Goal: Use online tool/utility: Utilize a website feature to perform a specific function

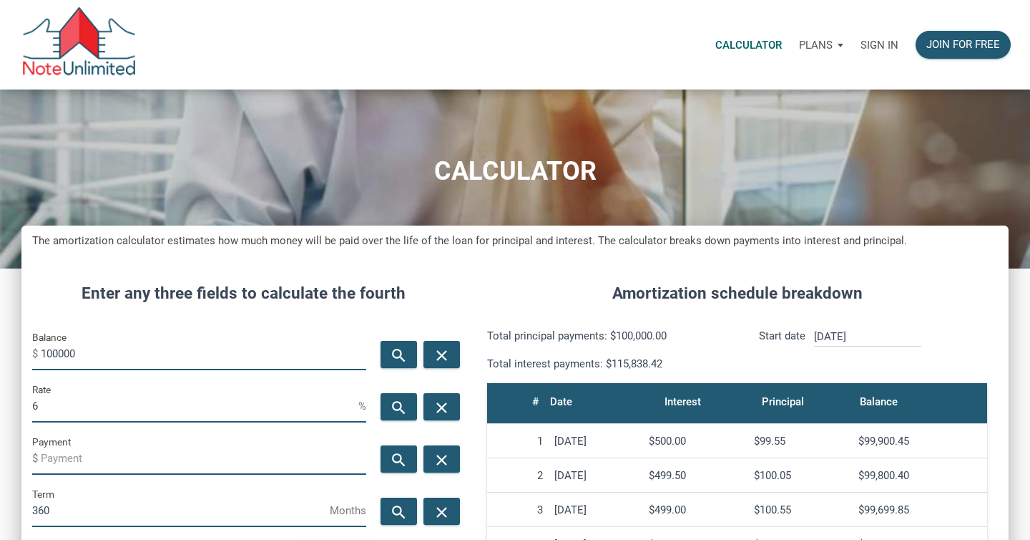
scroll to position [689, 988]
click at [882, 46] on p "Sign in" at bounding box center [880, 45] width 38 height 13
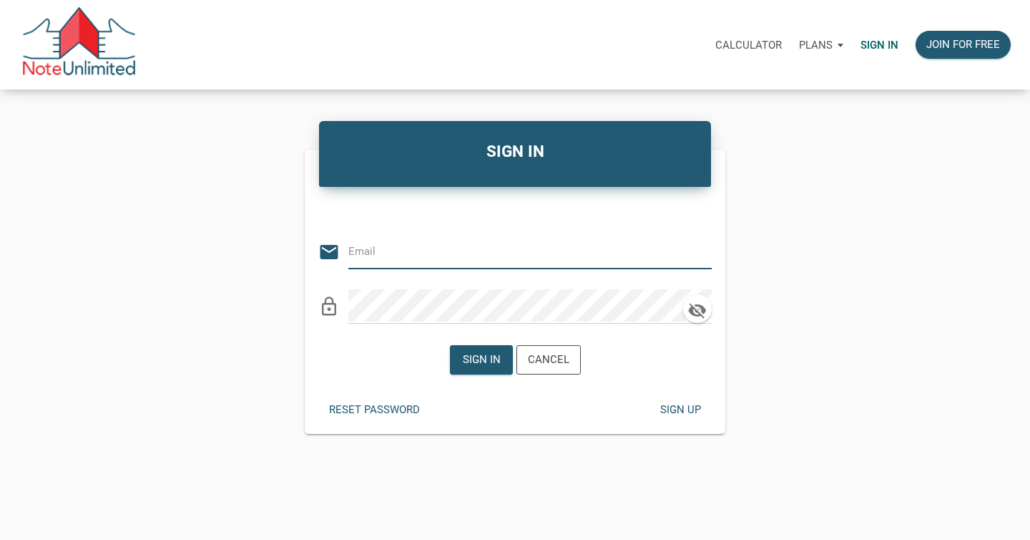
type input "[EMAIL_ADDRESS][DOMAIN_NAME]"
click at [479, 366] on div "Sign in" at bounding box center [481, 359] width 38 height 16
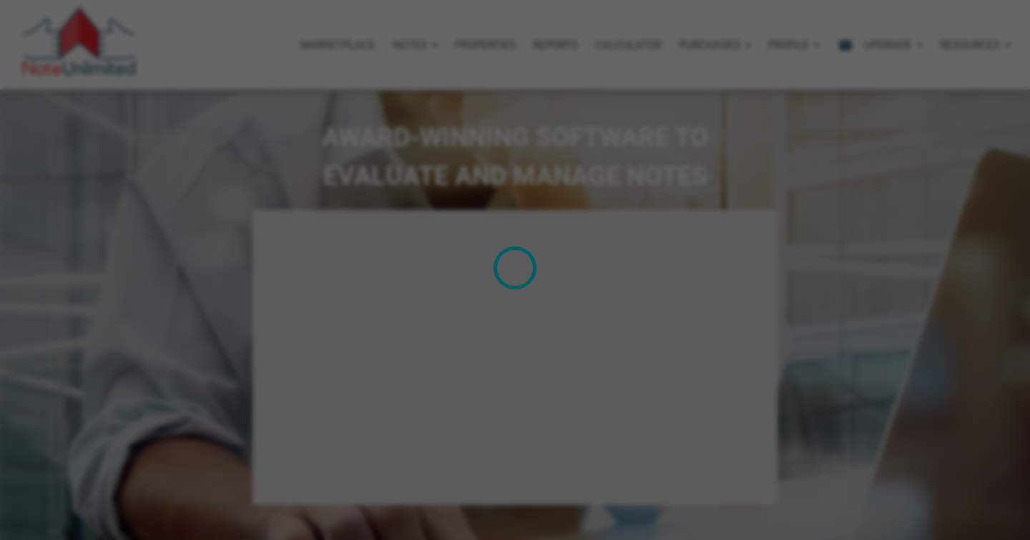
select select
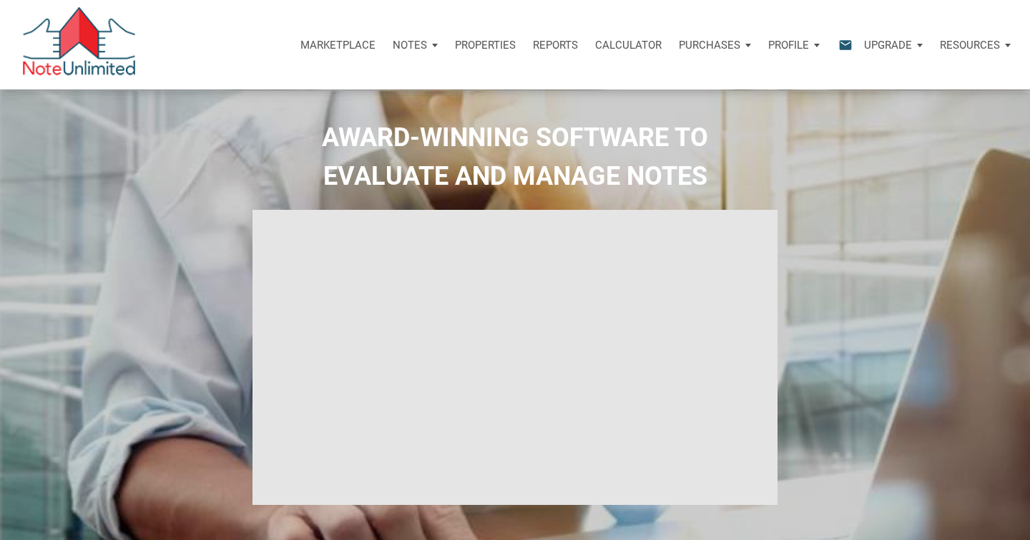
type input "Introduction to new features"
select select
click at [616, 45] on p "Calculator" at bounding box center [628, 45] width 67 height 13
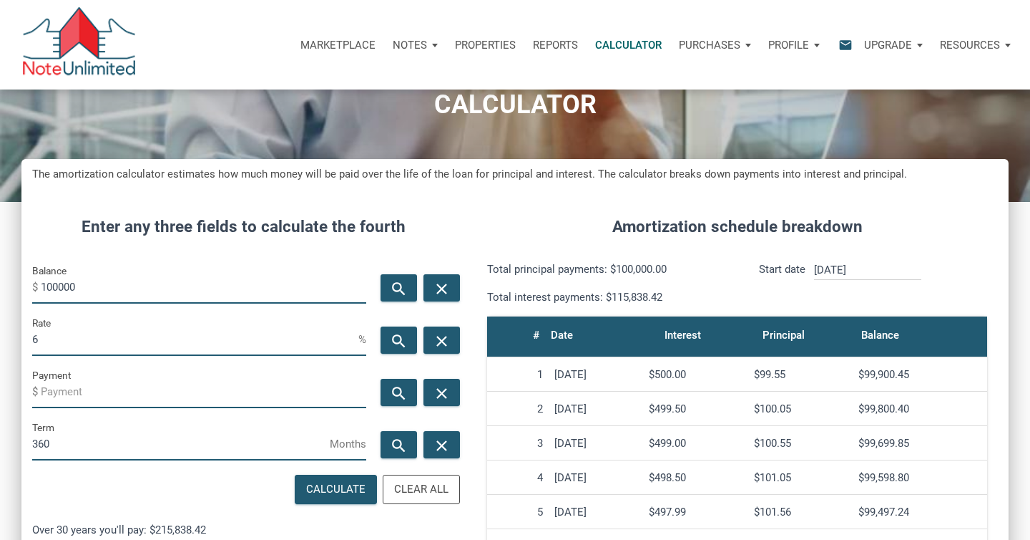
scroll to position [67, 0]
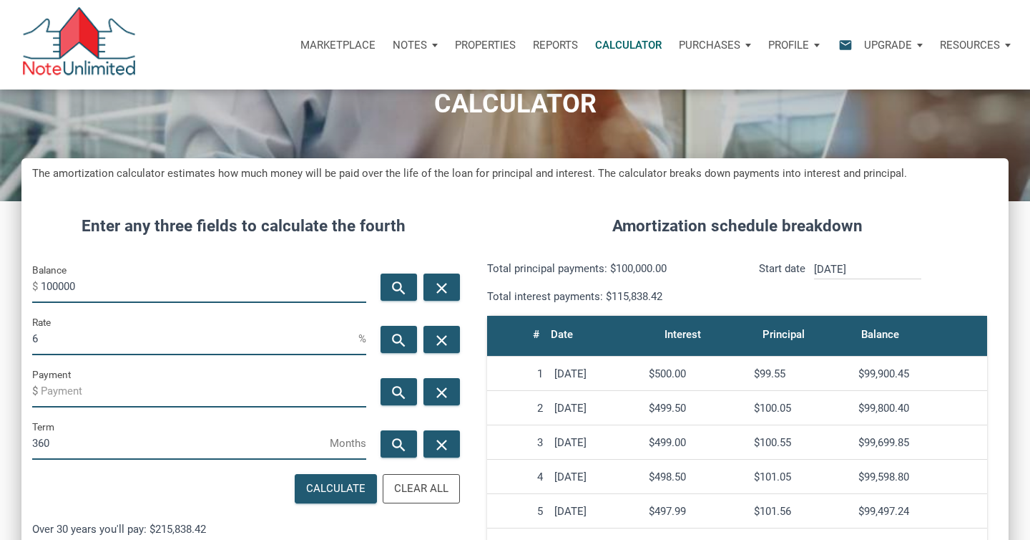
drag, startPoint x: 86, startPoint y: 286, endPoint x: 28, endPoint y: 288, distance: 58.0
click at [28, 288] on div "Balance $ 100000" at bounding box center [199, 287] width 356 height 52
type input "296000"
click at [63, 345] on input "6" at bounding box center [195, 339] width 326 height 32
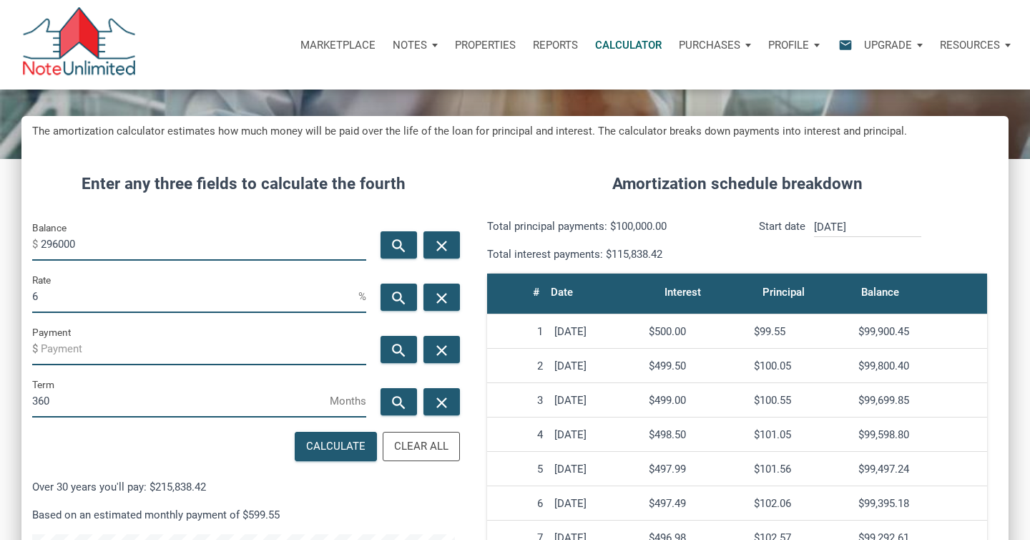
drag, startPoint x: 88, startPoint y: 399, endPoint x: 29, endPoint y: 401, distance: 59.4
click at [29, 401] on div "Term 360 Months" at bounding box center [199, 402] width 356 height 52
type input "240"
click at [341, 450] on div "Calculate" at bounding box center [335, 446] width 59 height 16
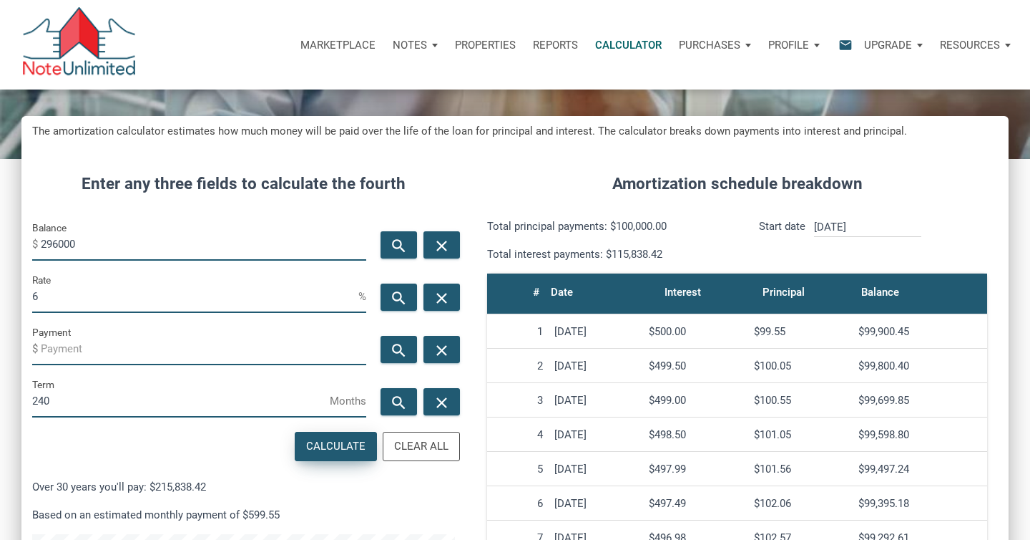
type input "-2120.64"
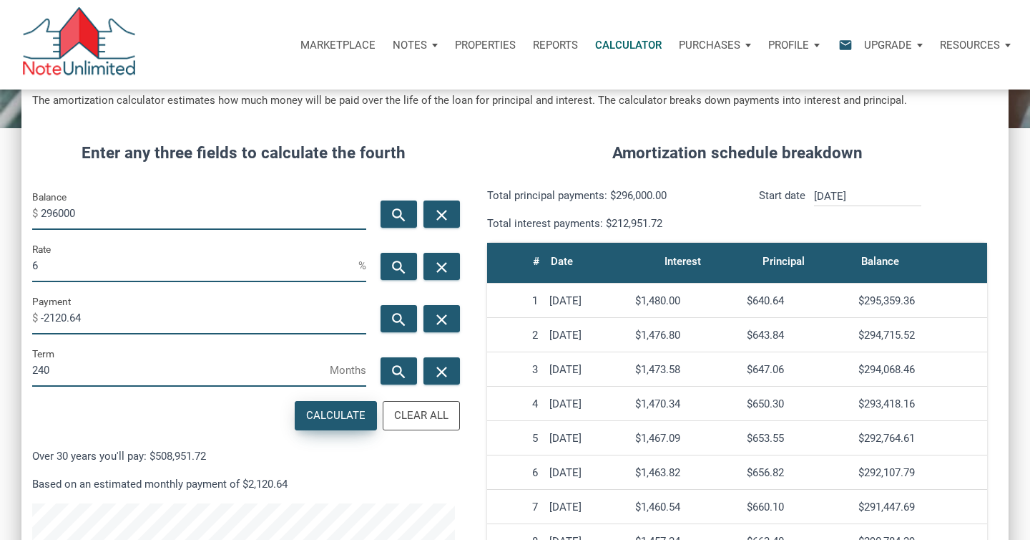
scroll to position [140, 0]
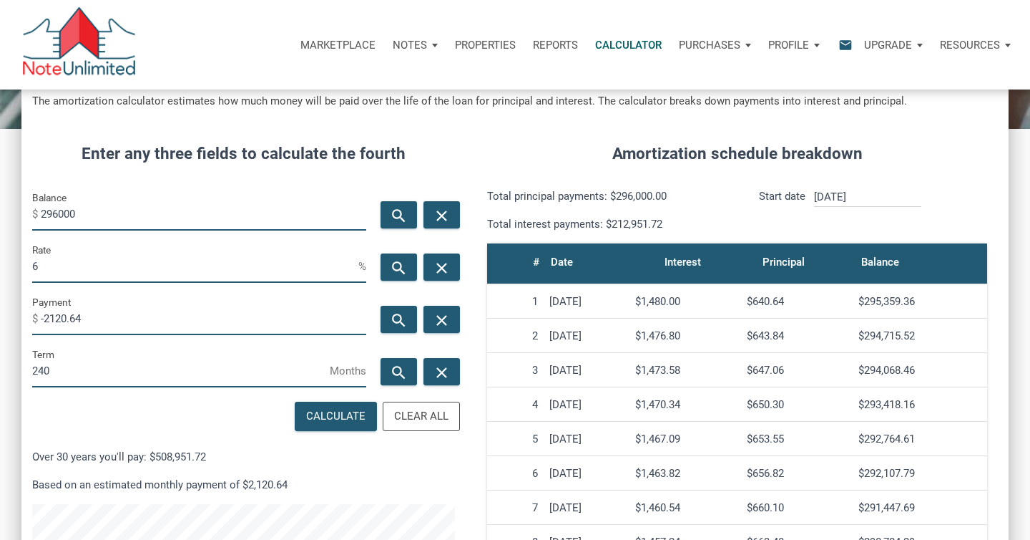
click at [57, 271] on input "6" at bounding box center [195, 266] width 326 height 32
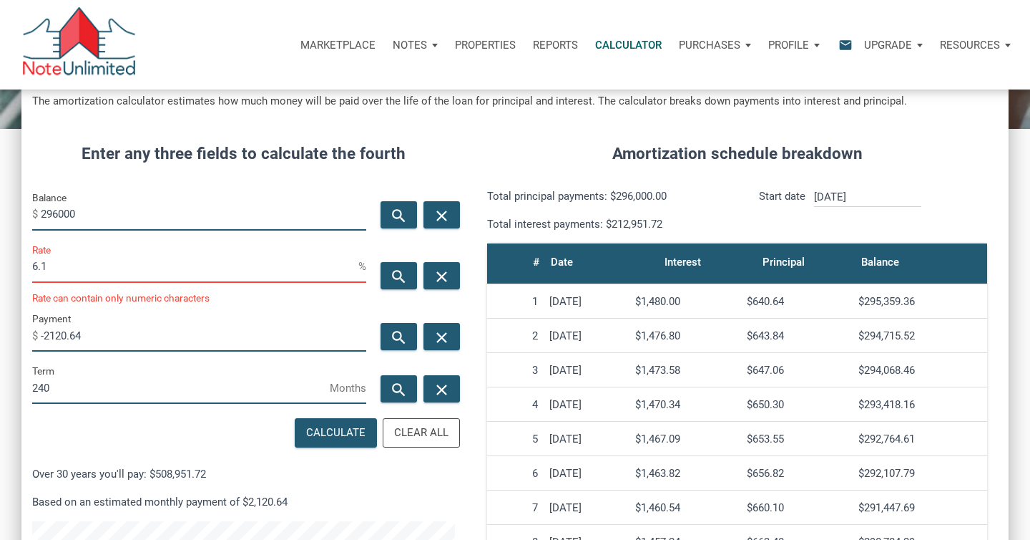
scroll to position [714902, 714605]
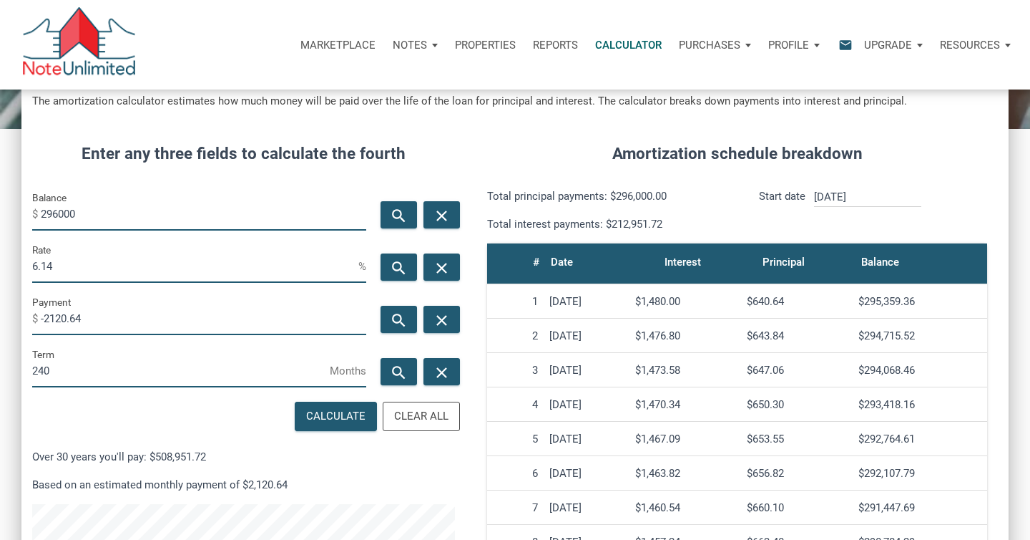
type input "6.14"
click at [107, 308] on input "-2120.64" at bounding box center [204, 319] width 326 height 32
drag, startPoint x: 112, startPoint y: 313, endPoint x: 29, endPoint y: 316, distance: 83.1
click at [29, 316] on div "Payment $ -2120.64" at bounding box center [199, 319] width 356 height 52
click at [336, 418] on div "Calculate" at bounding box center [335, 416] width 59 height 16
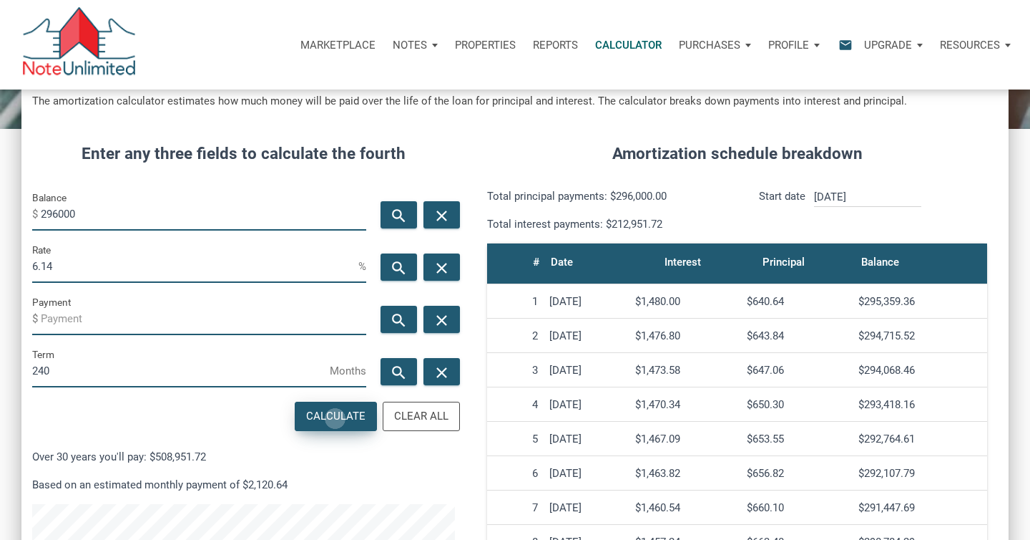
type input "-2144.61"
click at [365, 265] on span "%" at bounding box center [363, 266] width 8 height 23
click at [472, 144] on div "Amortization schedule breakdown Total principal payments: $296,000.00 Total int…" at bounding box center [737, 447] width 543 height 655
drag, startPoint x: 533, startPoint y: 147, endPoint x: 583, endPoint y: 145, distance: 50.1
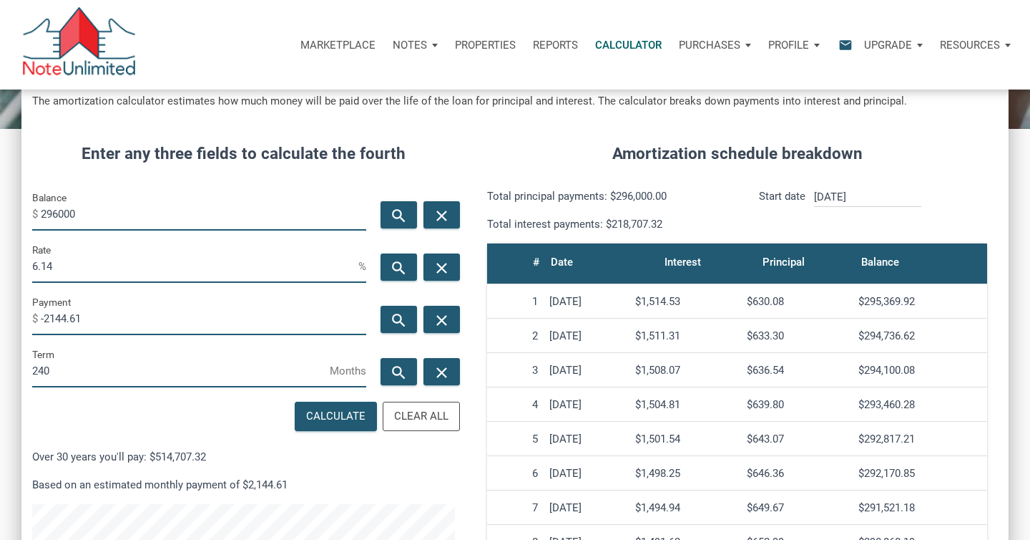
click at [583, 145] on h4 "Amortization schedule breakdown" at bounding box center [738, 154] width 522 height 24
drag, startPoint x: 92, startPoint y: 137, endPoint x: 524, endPoint y: 129, distance: 432.3
click at [517, 129] on div "Enter any three fields to calculate the fourth Balance $ 296000 search close Ra…" at bounding box center [515, 447] width 988 height 655
drag, startPoint x: 601, startPoint y: 125, endPoint x: 726, endPoint y: 118, distance: 125.4
click at [724, 118] on div "The amortization calculator estimates how much money will be paid over the life…" at bounding box center [515, 431] width 988 height 690
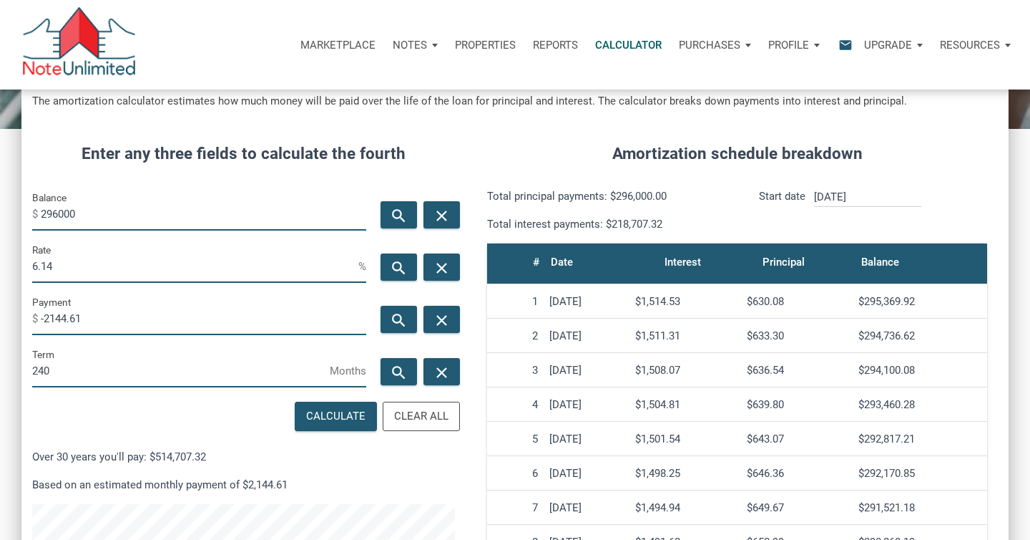
click at [723, 124] on div "Amortization schedule breakdown Total principal payments: $296,000.00 Total int…" at bounding box center [737, 447] width 543 height 655
drag, startPoint x: 573, startPoint y: 137, endPoint x: 691, endPoint y: 140, distance: 118.1
click at [691, 140] on div "Amortization schedule breakdown Total principal payments: $296,000.00 Total int…" at bounding box center [737, 447] width 543 height 655
click at [785, 141] on div "Amortization schedule breakdown Total principal payments: $296,000.00 Total int…" at bounding box center [737, 447] width 543 height 655
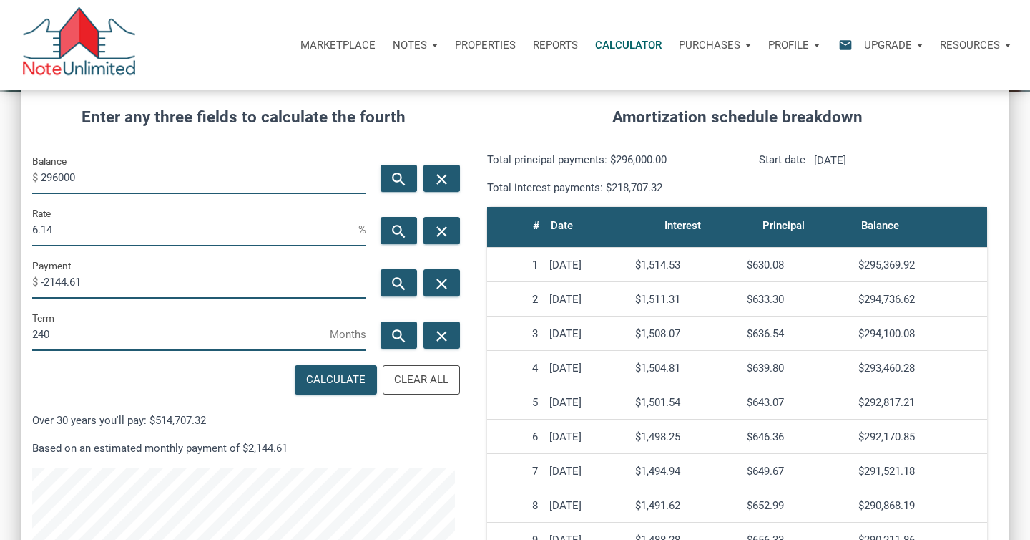
scroll to position [178, 0]
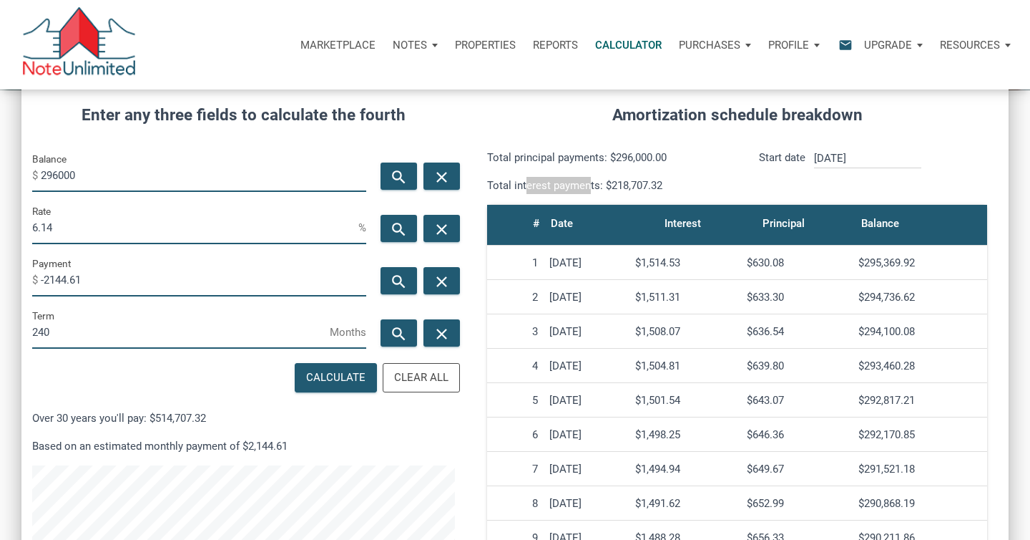
drag, startPoint x: 587, startPoint y: 183, endPoint x: 512, endPoint y: 185, distance: 74.5
click at [521, 185] on p "Total interest payments: $218,707.32" at bounding box center [607, 185] width 240 height 17
click at [512, 185] on p "Total interest payments: $218,707.32" at bounding box center [607, 185] width 240 height 17
drag, startPoint x: 484, startPoint y: 185, endPoint x: 634, endPoint y: 185, distance: 149.6
click at [634, 185] on div "Total principal payments: $296,000.00 Total interest payments: $218,707.32" at bounding box center [602, 171] width 272 height 45
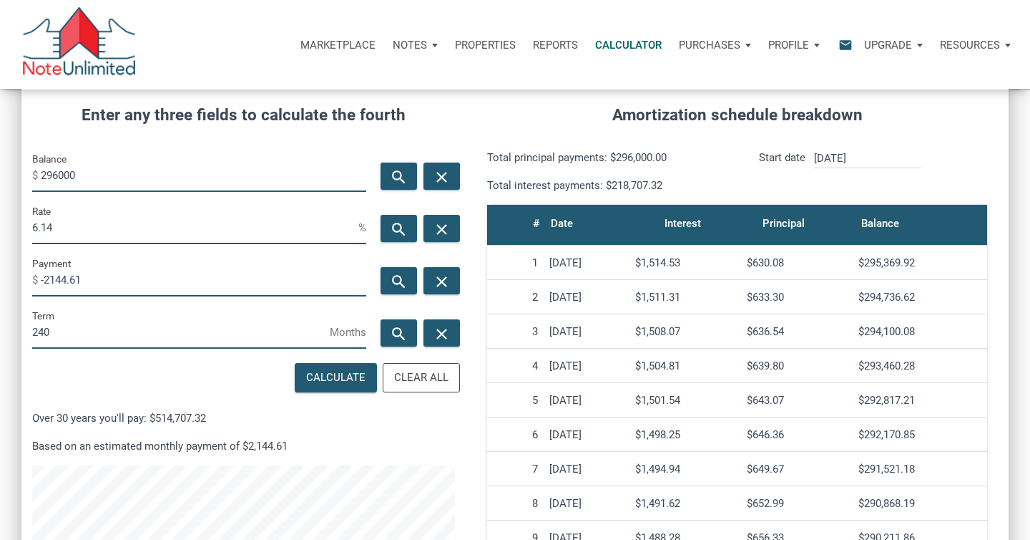
click at [671, 185] on p "Total interest payments: $218,707.32" at bounding box center [607, 185] width 240 height 17
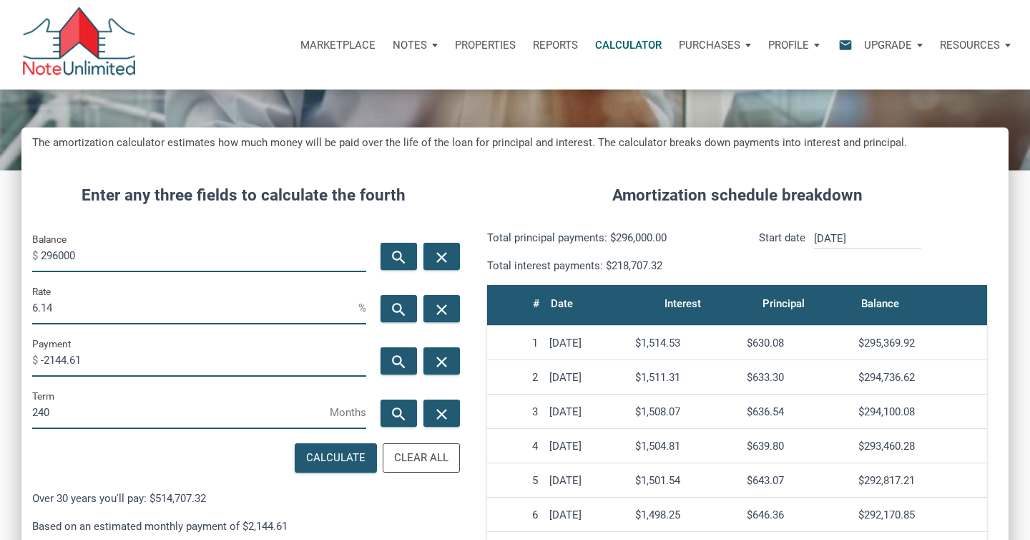
scroll to position [99, 0]
